Goal: Connect with others: Participate in discussion

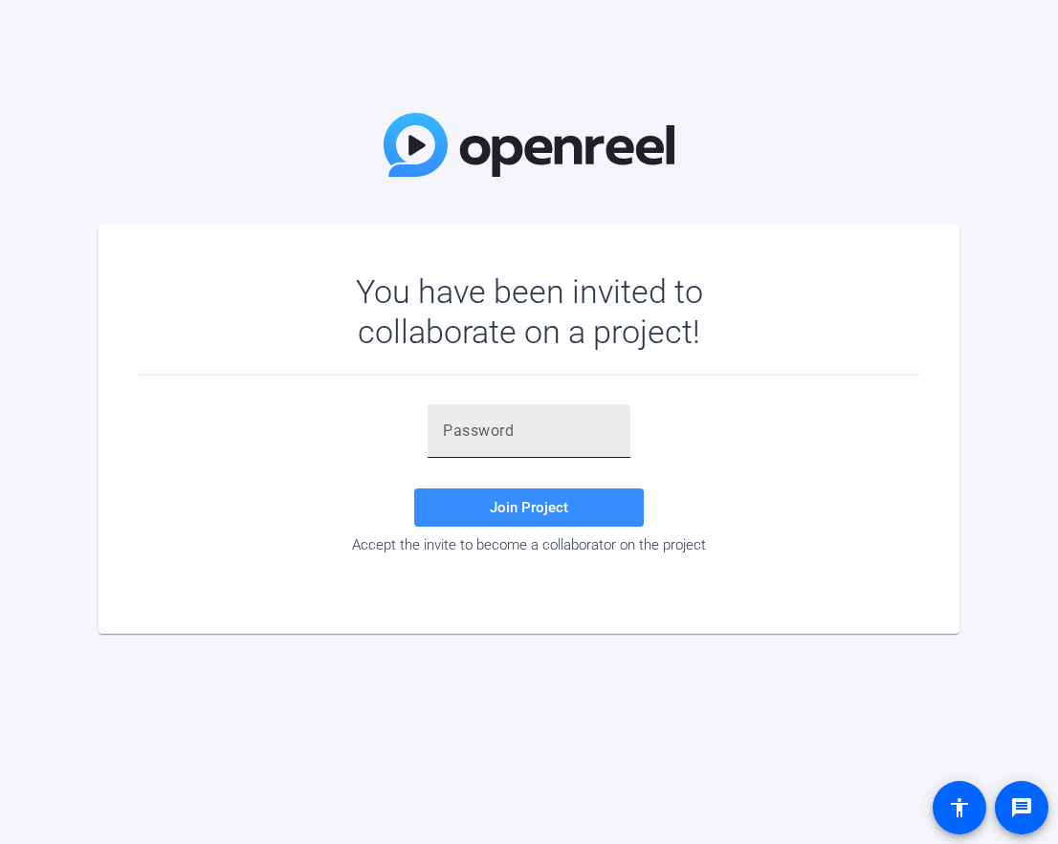
click at [554, 432] on input "text" at bounding box center [529, 431] width 172 height 23
paste input ")tHUwm"
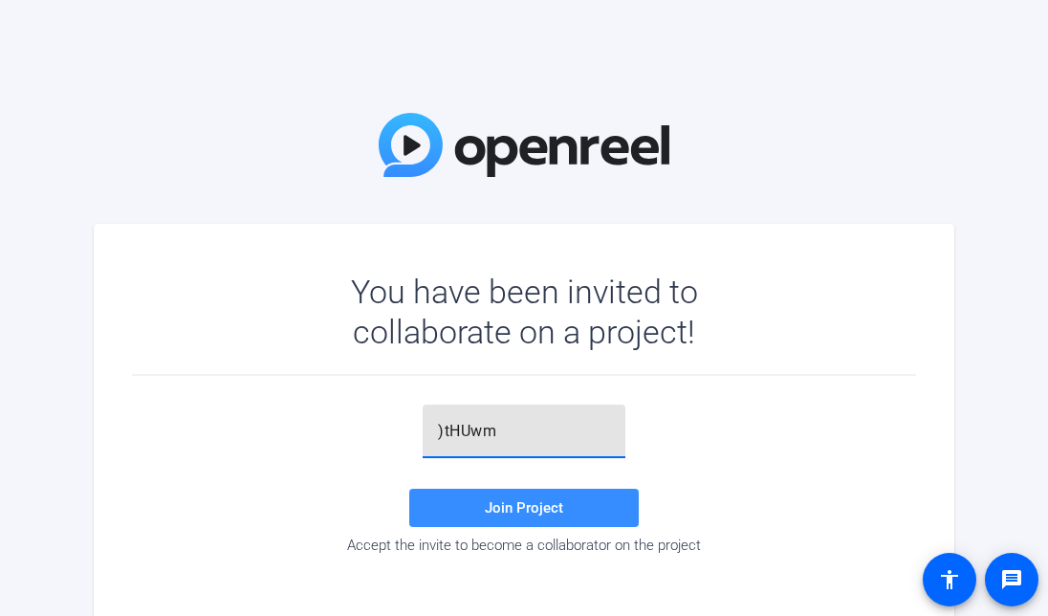
type input ")tHUwm"
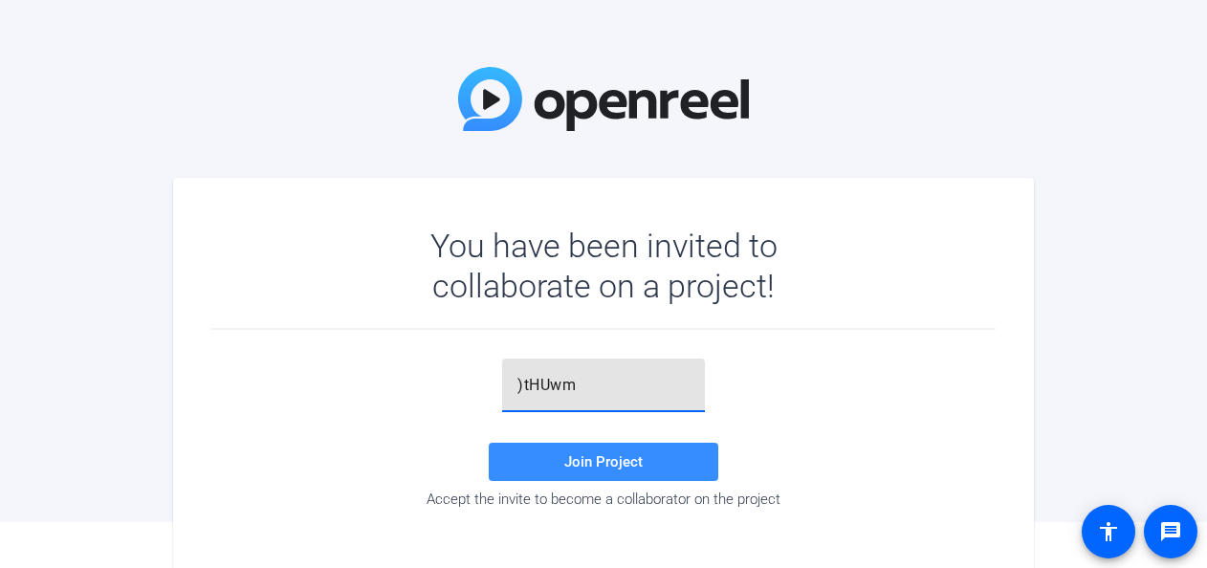
scroll to position [66, 0]
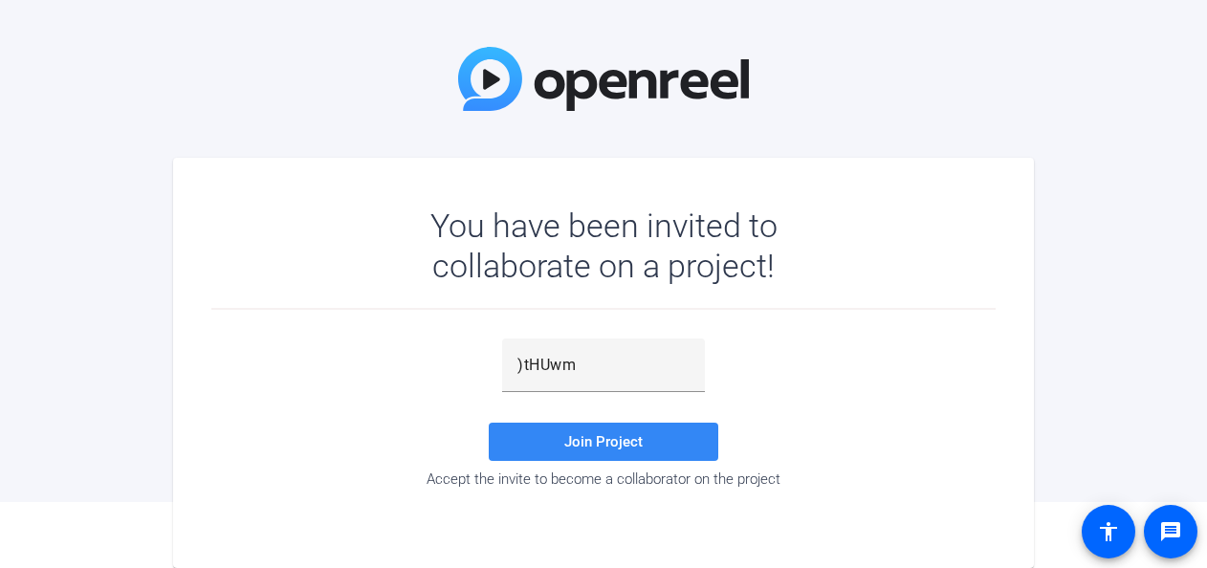
click at [600, 442] on span "Join Project" at bounding box center [603, 441] width 78 height 17
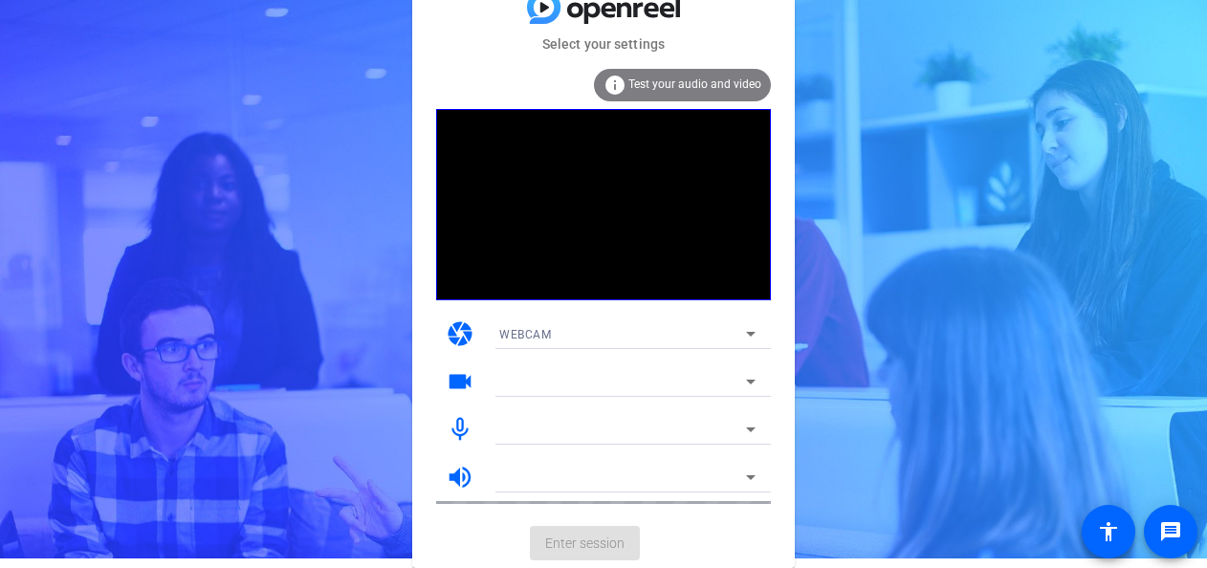
scroll to position [10, 0]
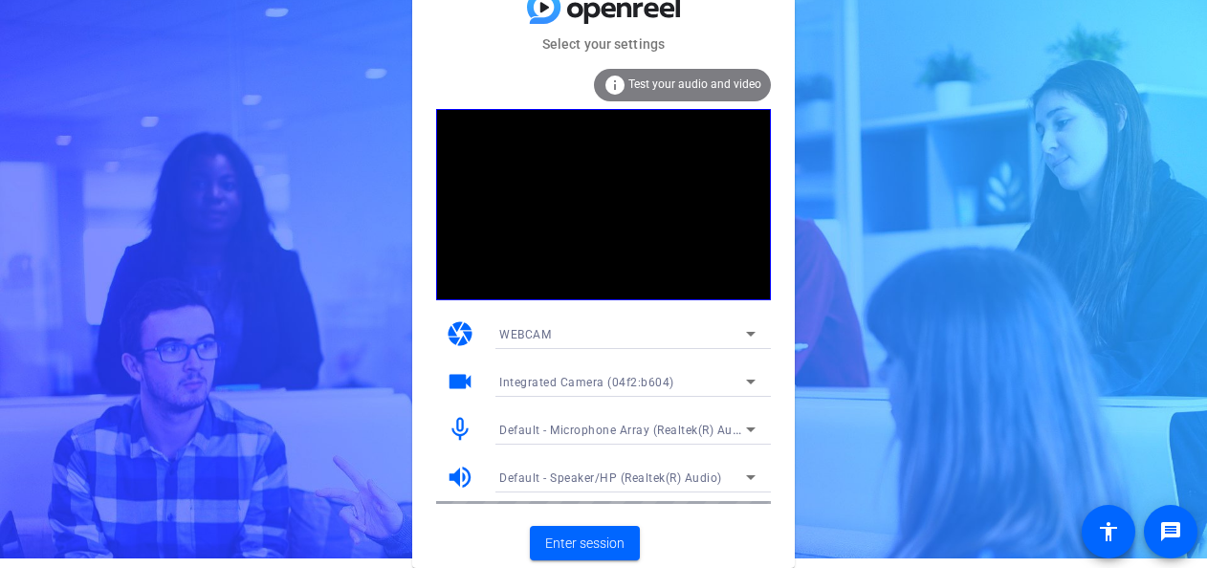
click at [669, 86] on span "Test your audio and video" at bounding box center [694, 83] width 133 height 13
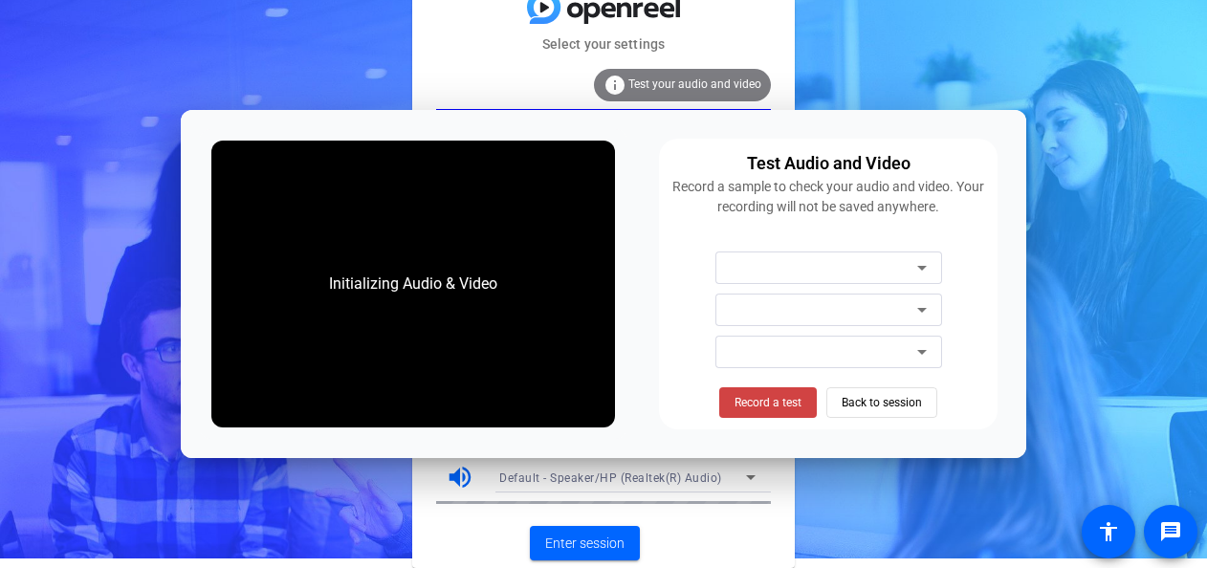
scroll to position [0, 0]
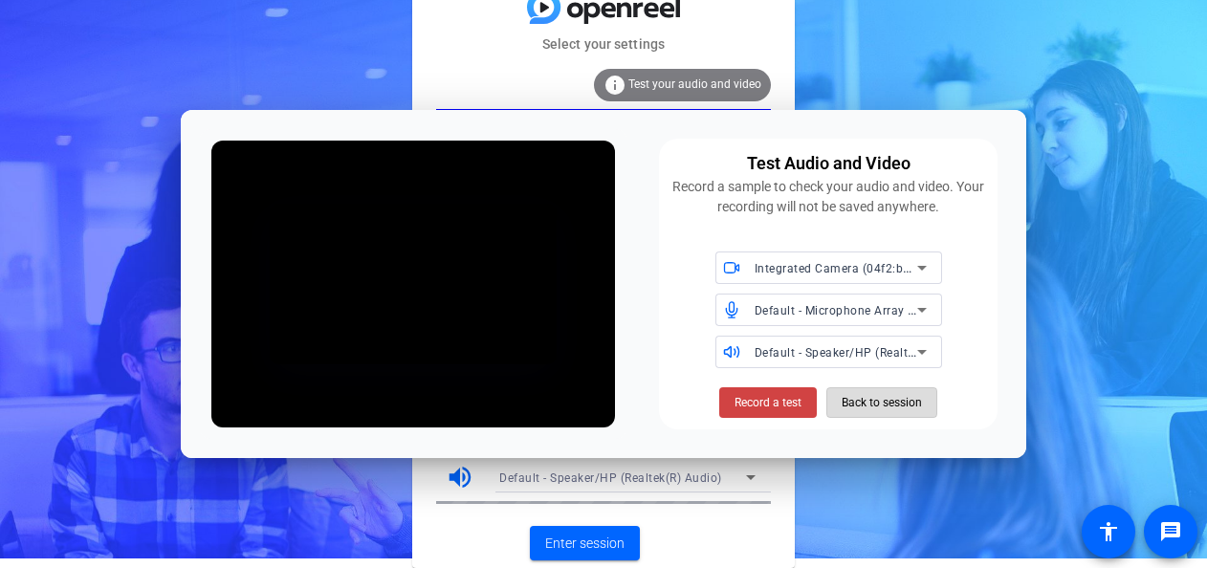
click at [909, 405] on span "Back to session" at bounding box center [882, 402] width 80 height 36
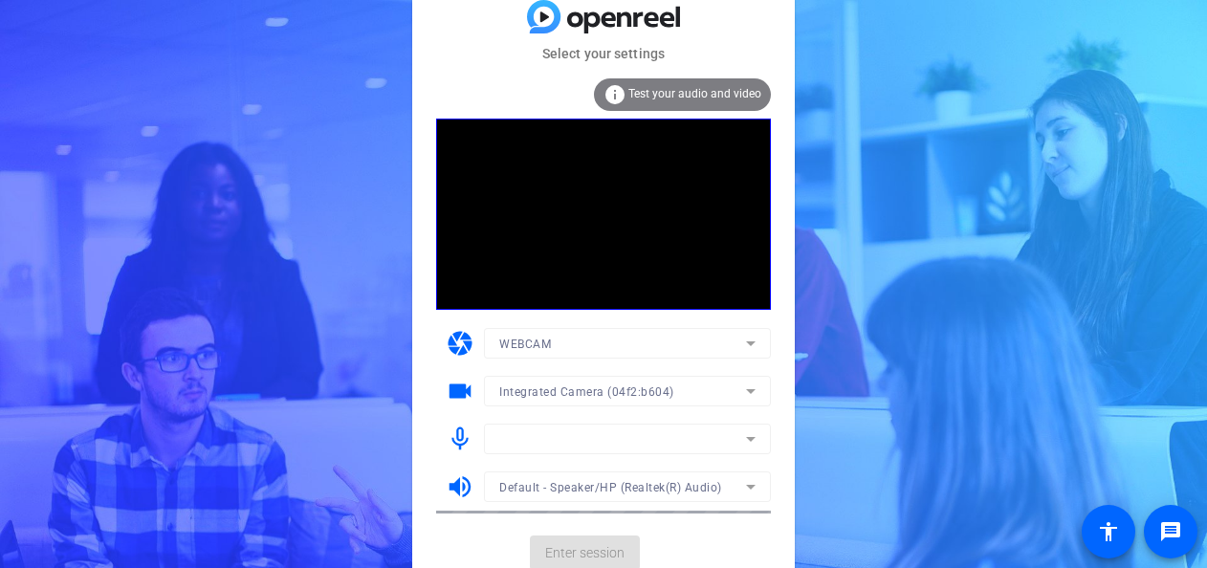
scroll to position [10, 0]
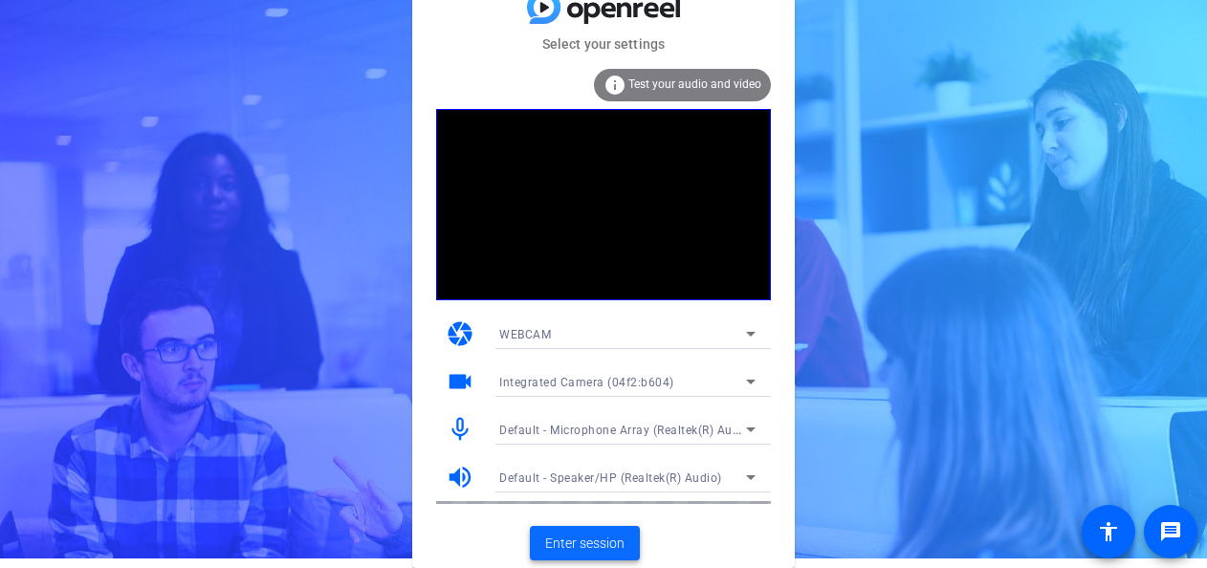
click at [590, 545] on span "Enter session" at bounding box center [584, 544] width 79 height 20
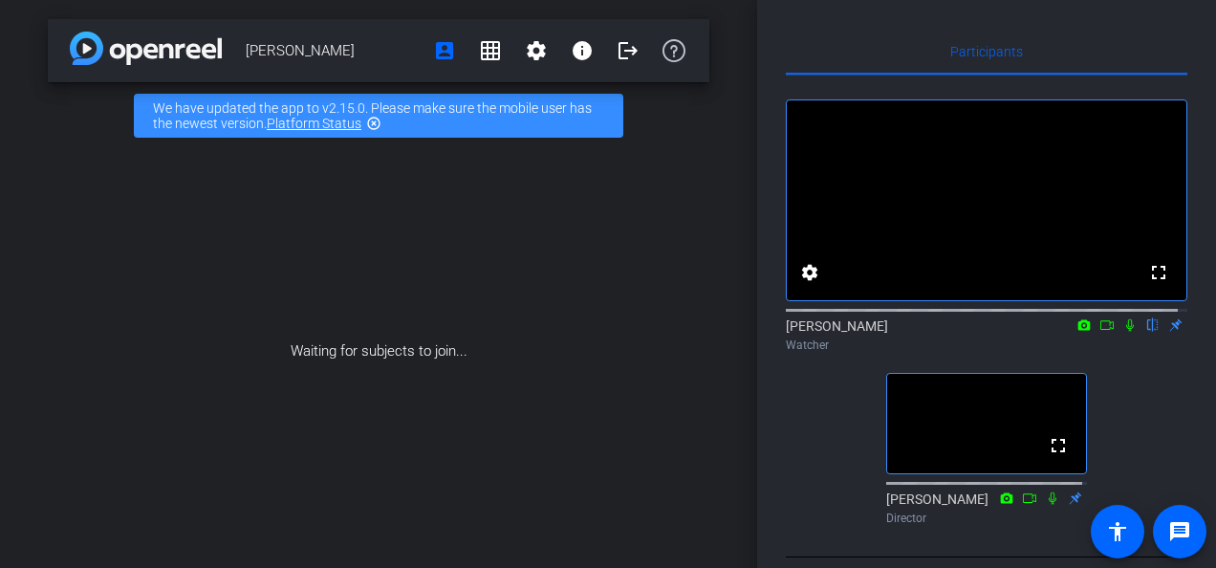
click at [1057, 332] on icon at bounding box center [1131, 325] width 8 height 12
click at [1057, 332] on icon at bounding box center [1130, 324] width 15 height 13
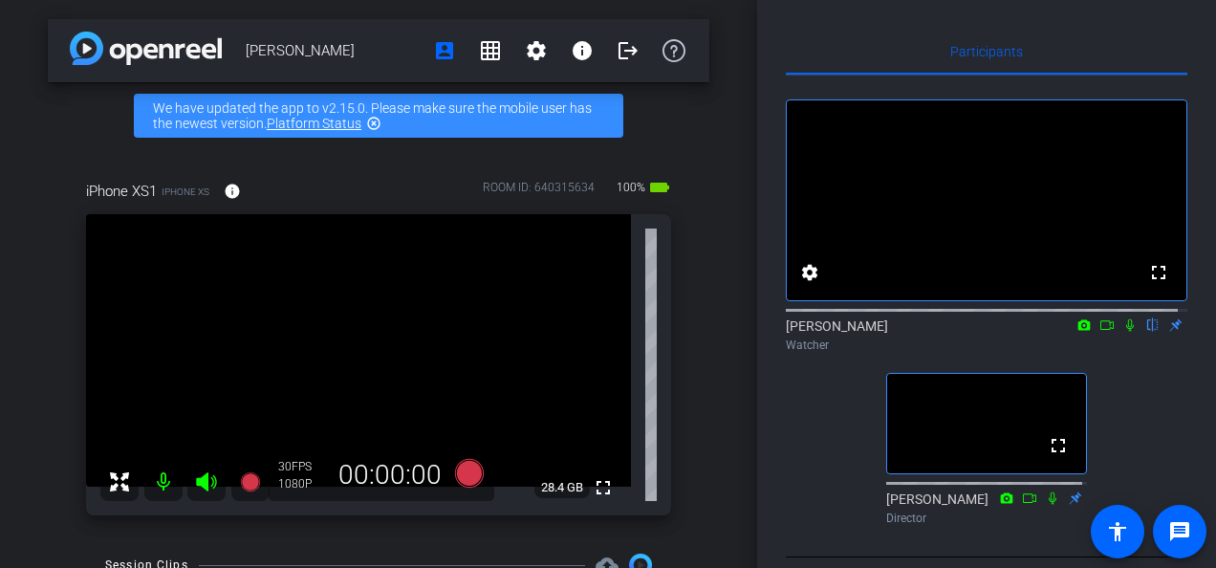
click at [1057, 332] on icon at bounding box center [1130, 324] width 15 height 13
